Goal: Find specific page/section: Find specific page/section

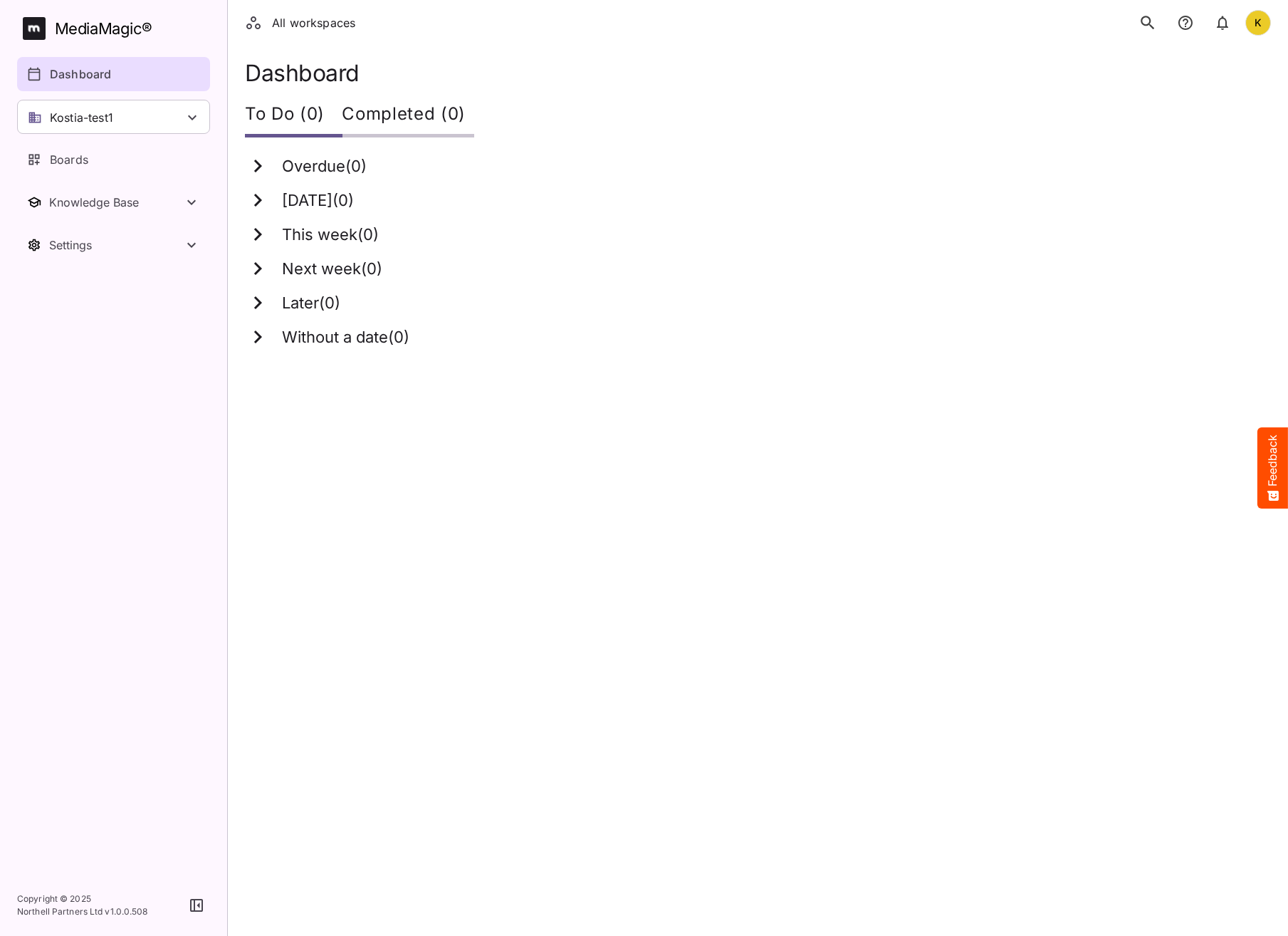
click at [512, 365] on html "All workspaces K MediaMagic ® Dashboard Kostia-test1 BYOD Default DefaultBYOD E…" at bounding box center [644, 183] width 1288 height 365
click at [524, 365] on html "All workspaces K MediaMagic ® Dashboard Kostia-test1 BYOD Default DefaultBYOD E…" at bounding box center [644, 183] width 1288 height 365
click at [90, 67] on p "Dashboard" at bounding box center [80, 73] width 61 height 17
click at [1149, 18] on icon "search" at bounding box center [1148, 23] width 14 height 14
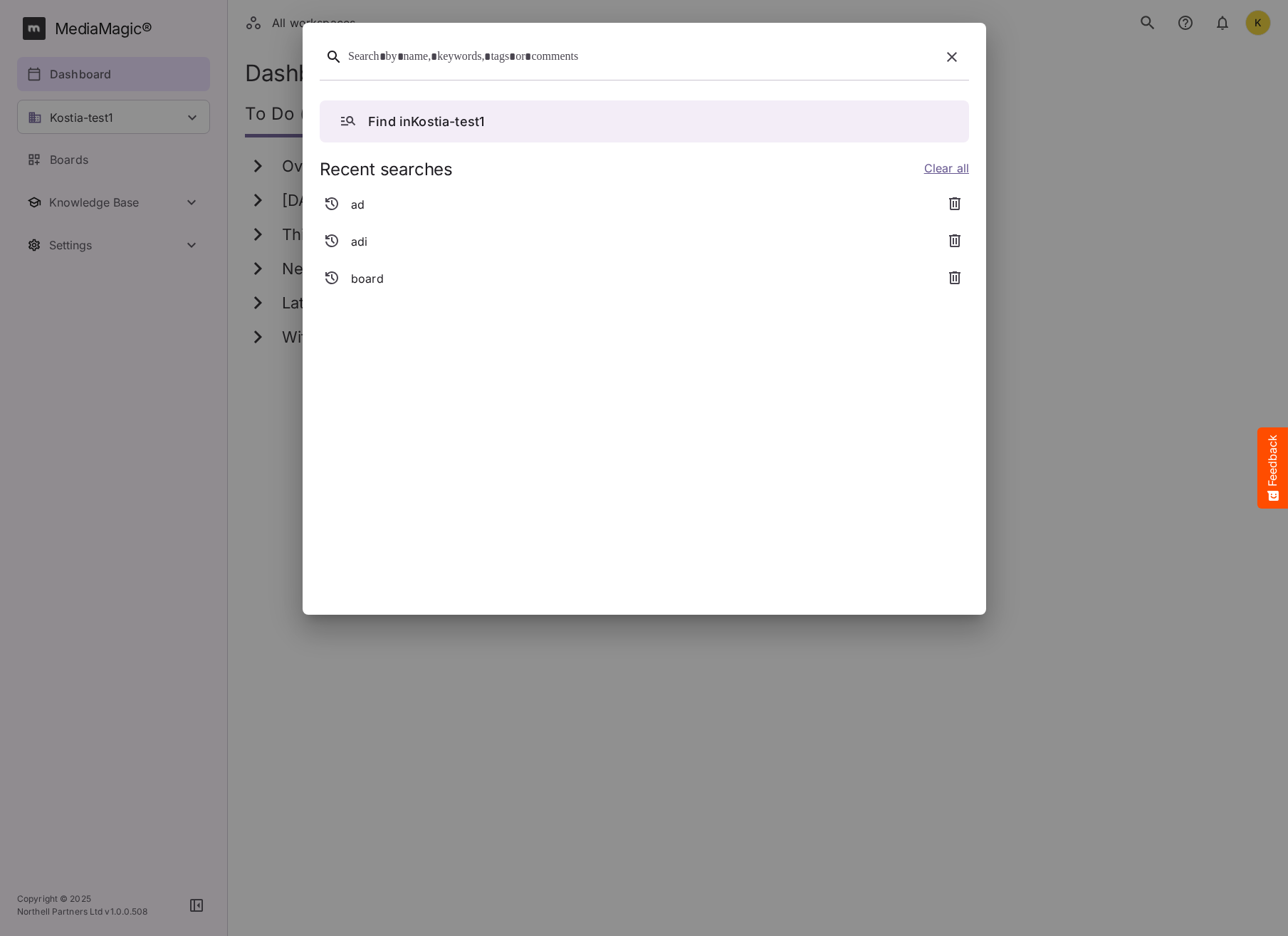
click at [598, 60] on div at bounding box center [642, 57] width 586 height 22
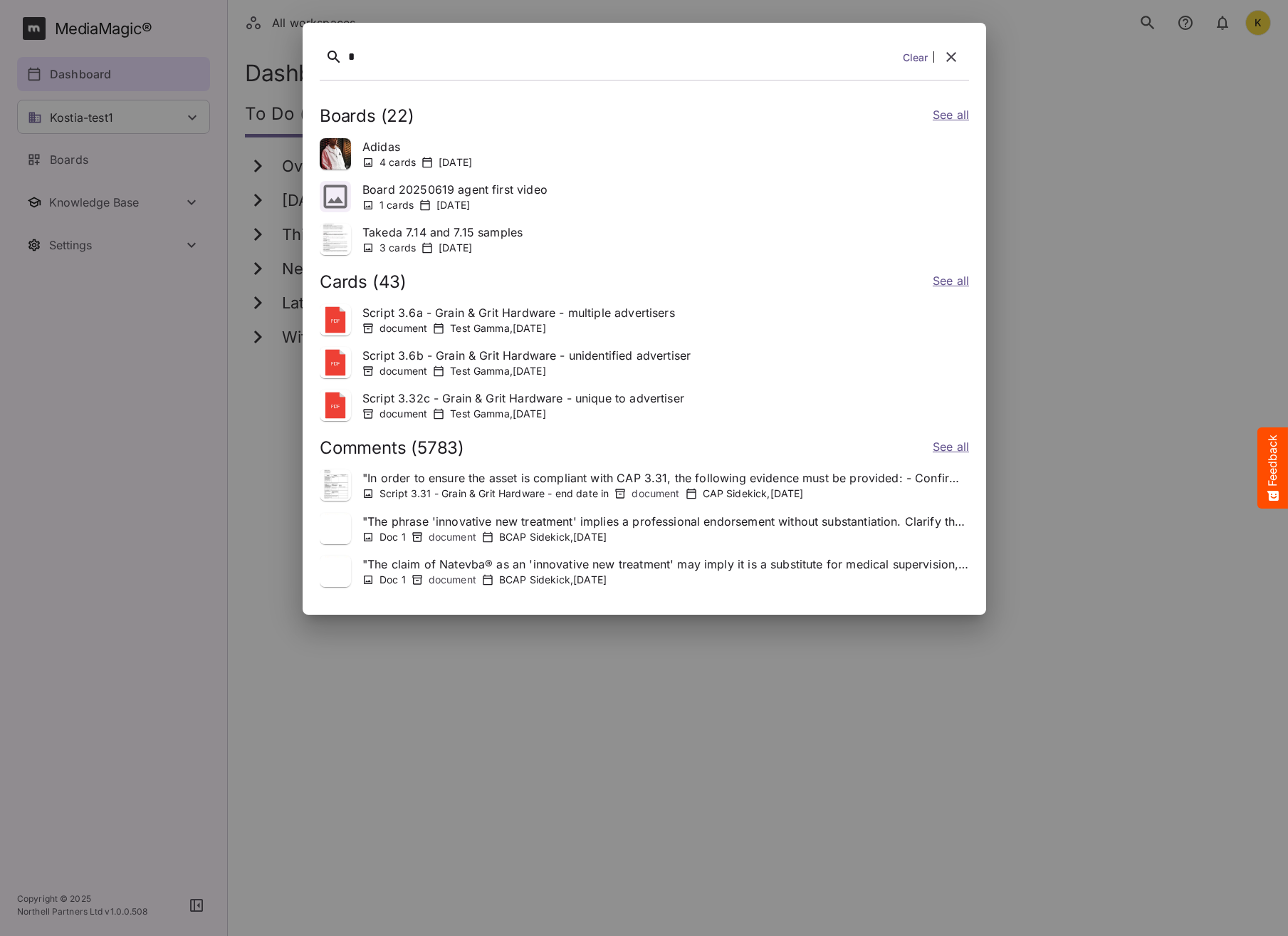
click at [957, 444] on link "See all" at bounding box center [949, 448] width 37 height 21
